Goal: Task Accomplishment & Management: Use online tool/utility

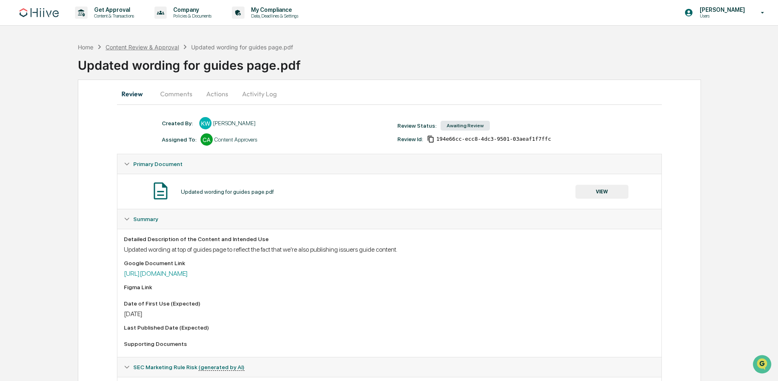
click at [133, 46] on div "Content Review & Approval" at bounding box center [142, 47] width 73 height 7
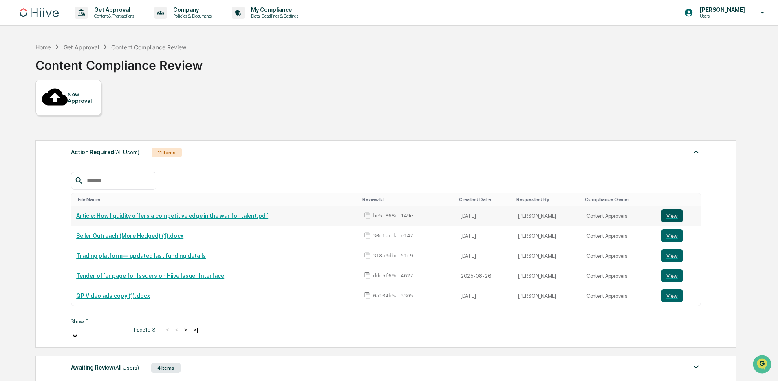
click at [680, 209] on button "View" at bounding box center [671, 215] width 21 height 13
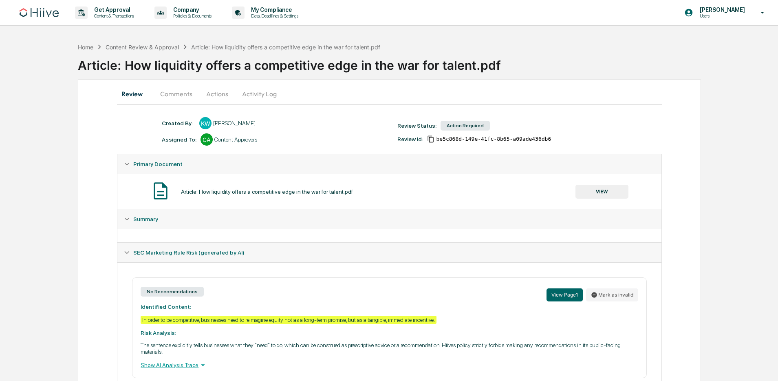
click at [220, 93] on button "Actions" at bounding box center [217, 94] width 37 height 20
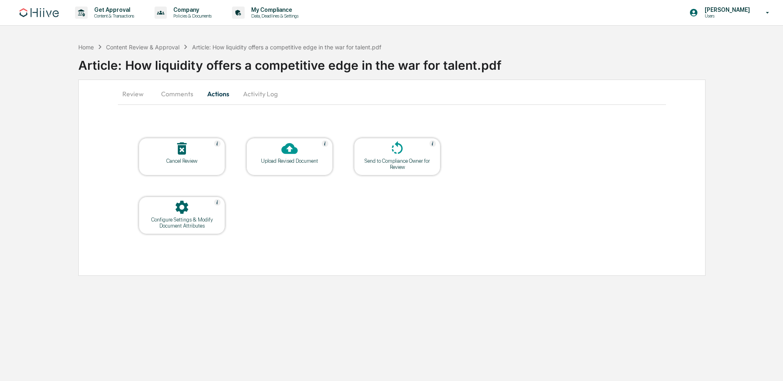
click at [288, 151] on icon at bounding box center [289, 148] width 16 height 16
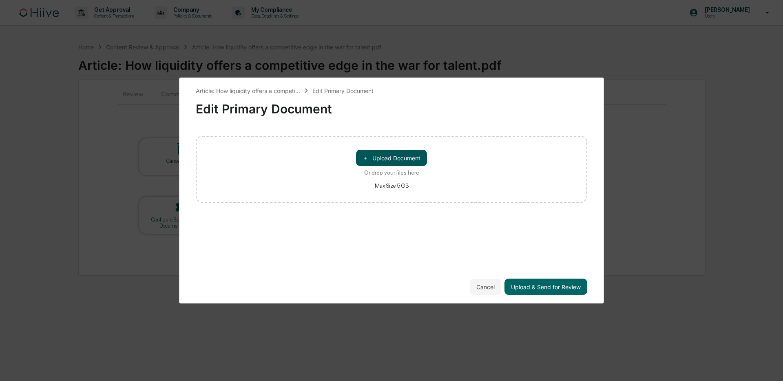
click at [394, 160] on button "＋ Upload Document" at bounding box center [391, 158] width 71 height 16
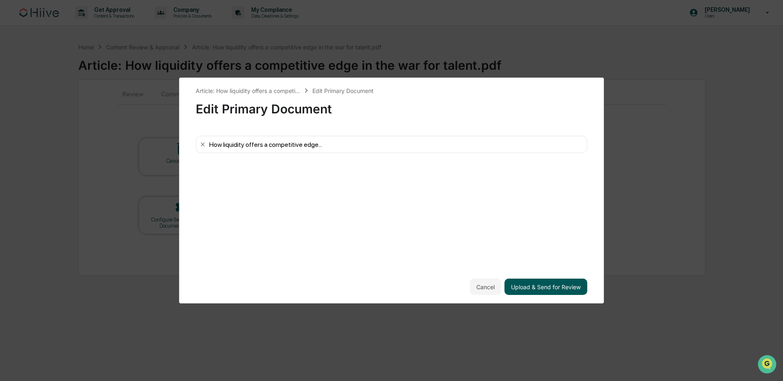
click at [554, 289] on button "Upload & Send for Review" at bounding box center [545, 286] width 83 height 16
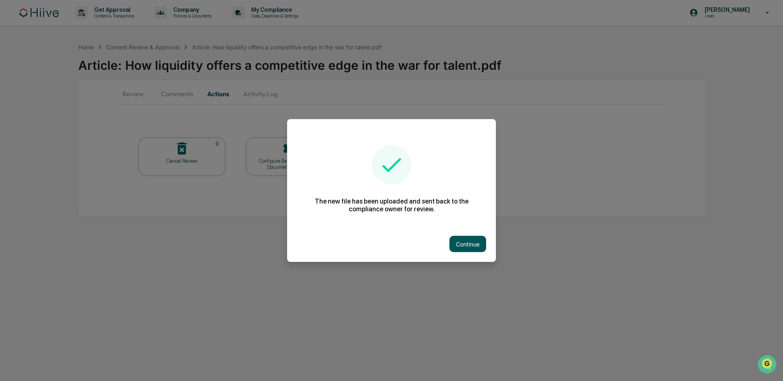
click at [462, 243] on button "Continue" at bounding box center [467, 244] width 37 height 16
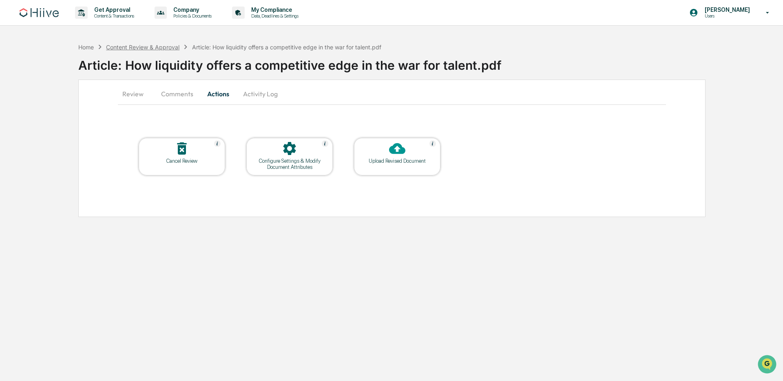
click at [174, 46] on div "Content Review & Approval" at bounding box center [142, 47] width 73 height 7
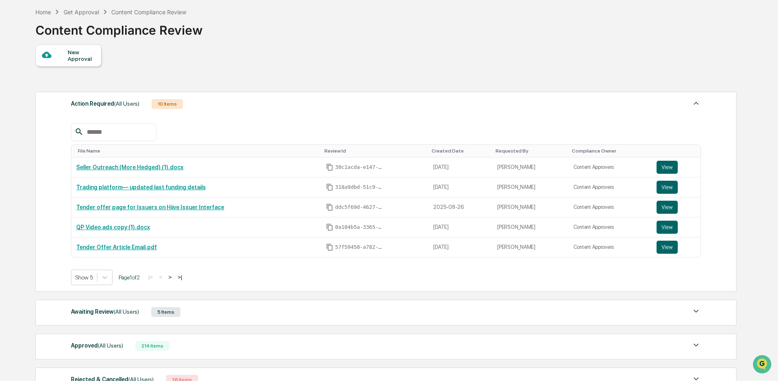
scroll to position [81, 0]
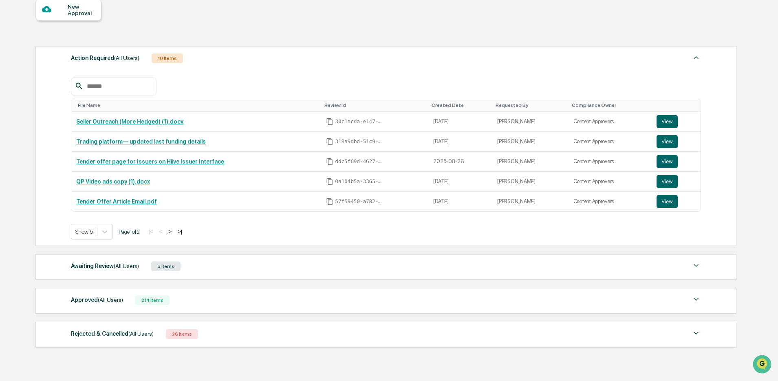
click at [198, 269] on div "Awaiting Review (All Users) 5 Items" at bounding box center [386, 265] width 630 height 11
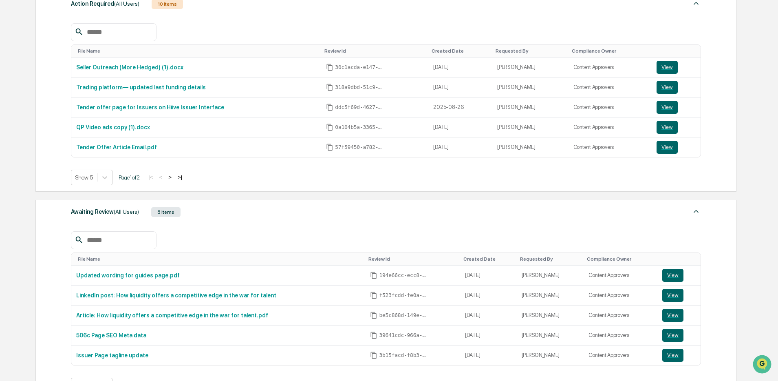
scroll to position [0, 0]
